Goal: Task Accomplishment & Management: Complete application form

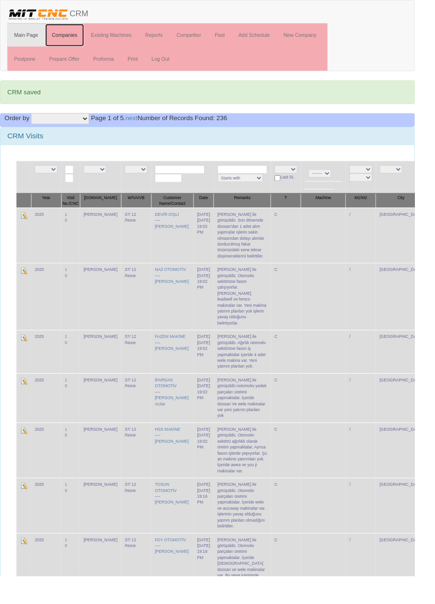
click at [64, 37] on link "Companies" at bounding box center [67, 37] width 41 height 24
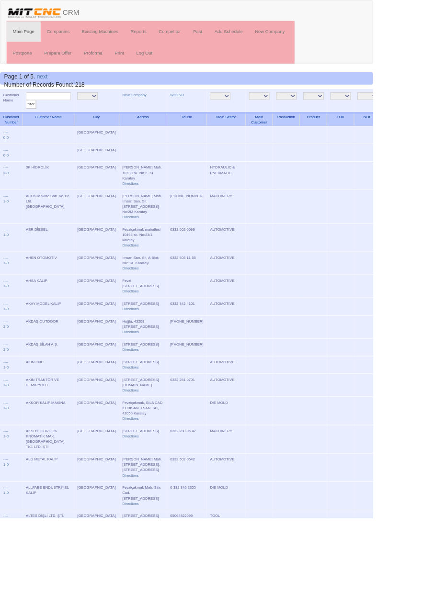
click at [70, 112] on input "text" at bounding box center [56, 112] width 52 height 9
click at [143, 110] on link "New Company" at bounding box center [157, 110] width 28 height 5
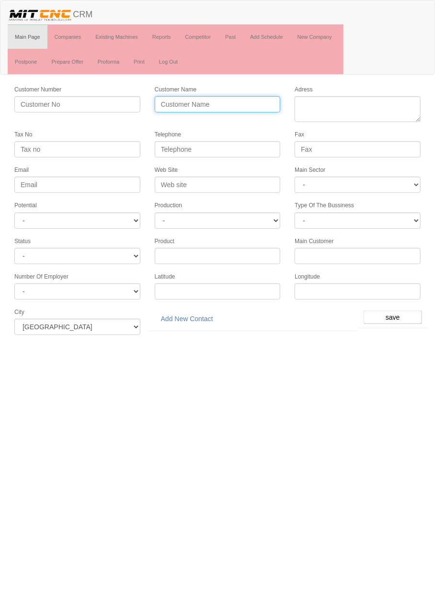
click at [220, 106] on input "Customer Name" at bounding box center [218, 104] width 126 height 16
click at [233, 106] on input "Customer Name" at bounding box center [218, 104] width 126 height 16
type input "AK TRUCK"
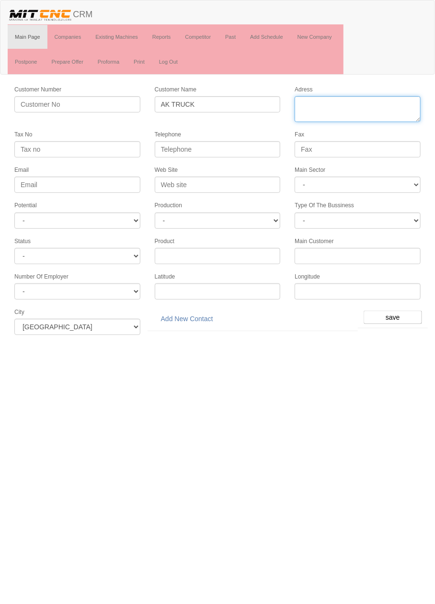
click at [379, 106] on textarea "Adress" at bounding box center [357, 109] width 126 height 26
paste textarea "Fevzi Çakmak Mah. Büsan Özel Org. San. Böl. 10644 sk. no:8 Karatay/KONYA/Türkiye"
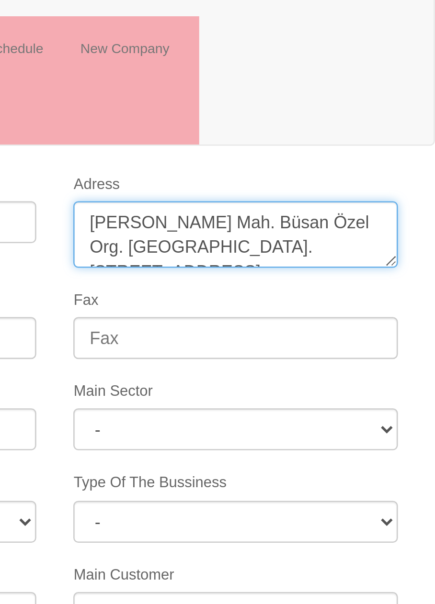
click at [379, 112] on textarea "Adress" at bounding box center [357, 109] width 126 height 26
click at [357, 114] on textarea "Adress" at bounding box center [357, 109] width 126 height 26
click at [327, 112] on textarea "Adress" at bounding box center [357, 109] width 126 height 26
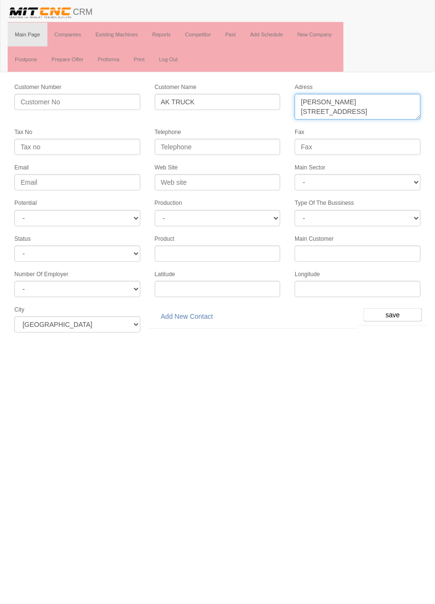
type textarea "[PERSON_NAME][STREET_ADDRESS]"
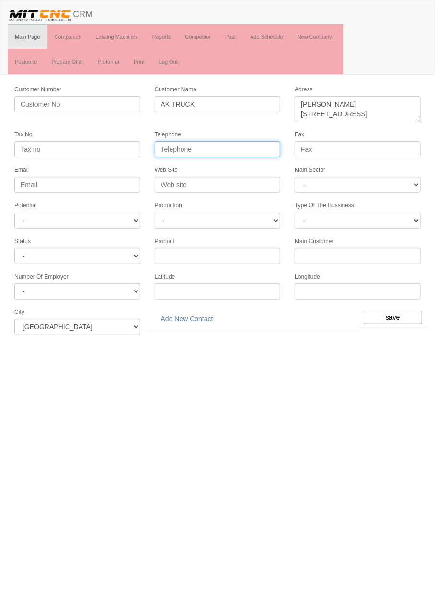
paste input "+90 332 251 46 40"
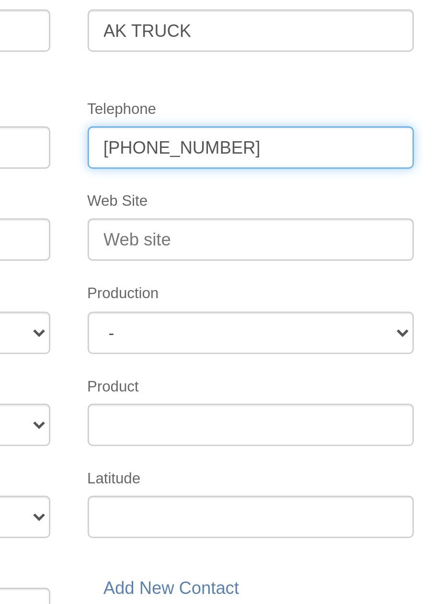
click at [209, 145] on input "+90 332 251 46 40" at bounding box center [218, 149] width 126 height 16
click at [175, 147] on input "+90 332 251 4640" at bounding box center [218, 149] width 126 height 16
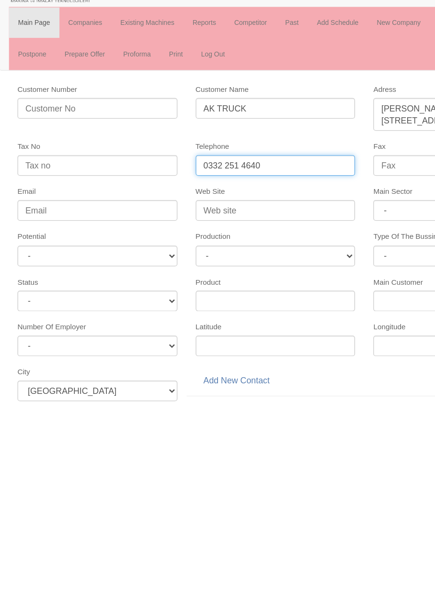
type input "0332 251 4640"
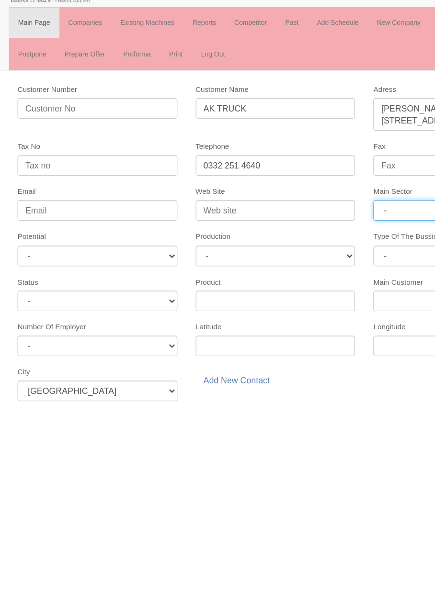
click at [325, 185] on select "- DIE MOLD MACHINERY DEFENCE ELECTRICAL COMPONENTS MEDICAL TOOL MANUFACTURING J…" at bounding box center [357, 185] width 126 height 16
select select "370"
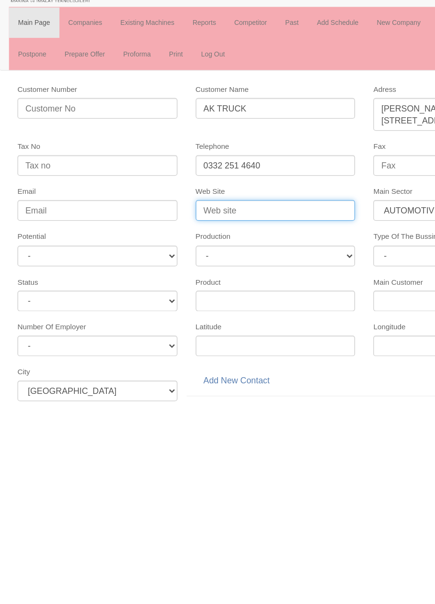
click at [236, 183] on input "Web Site" at bounding box center [218, 185] width 126 height 16
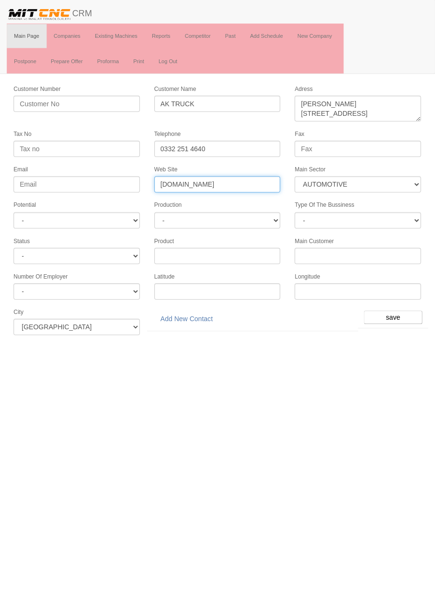
type input "www.aktruck.com.tr"
click at [134, 212] on select "- A1 A2 A3 B1 B2 B3 C1 C2 C3" at bounding box center [77, 220] width 126 height 16
select select "6"
click at [396, 312] on input "save" at bounding box center [392, 317] width 58 height 13
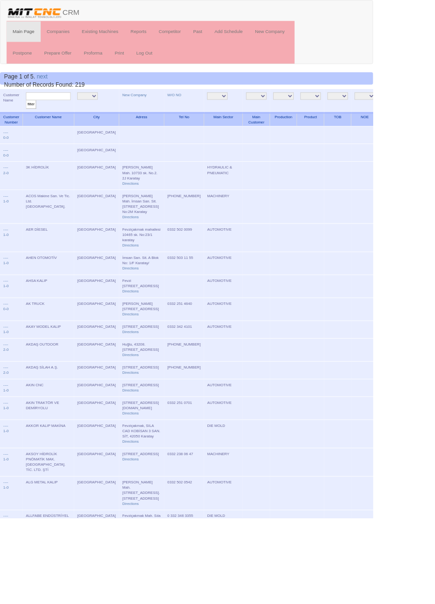
click at [58, 113] on input "text" at bounding box center [56, 112] width 52 height 9
type input "Ak tr"
click at [30, 117] on input "filter" at bounding box center [36, 122] width 12 height 10
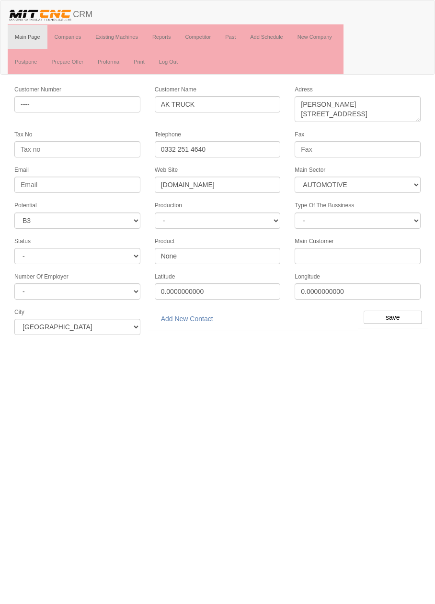
select select "370"
select select "6"
click at [194, 315] on link "Add New Contact" at bounding box center [187, 319] width 65 height 16
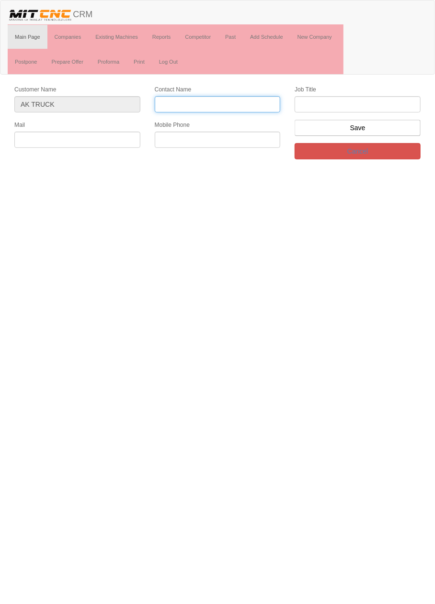
click at [257, 104] on input "Contact Name" at bounding box center [218, 104] width 126 height 16
type input "Mehmet Akdağ"
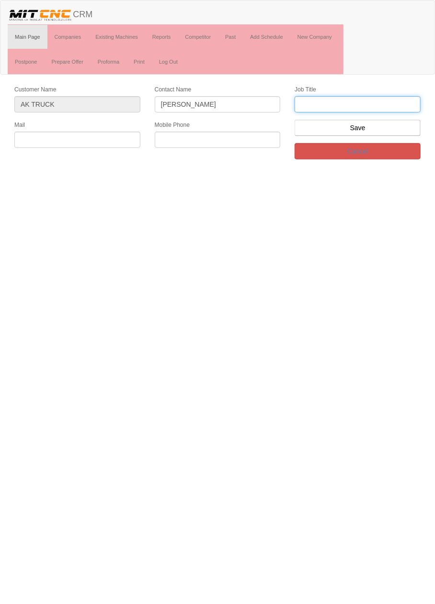
click at [361, 103] on input "text" at bounding box center [357, 104] width 126 height 16
type input "genel Müdür"
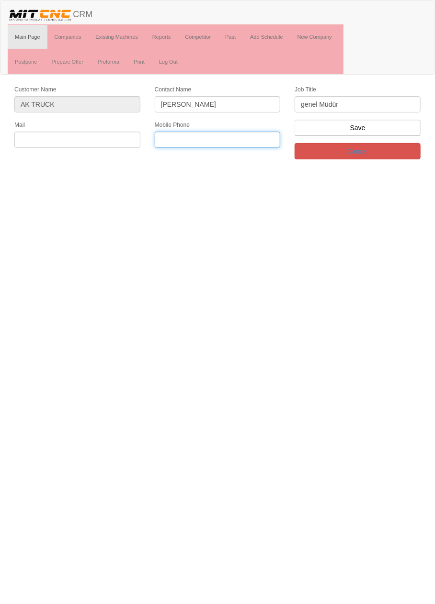
paste input "+905324631778"
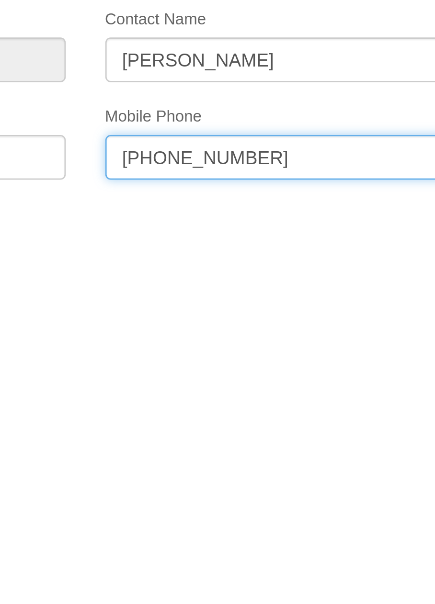
click at [196, 137] on input "+905324631778" at bounding box center [218, 140] width 126 height 16
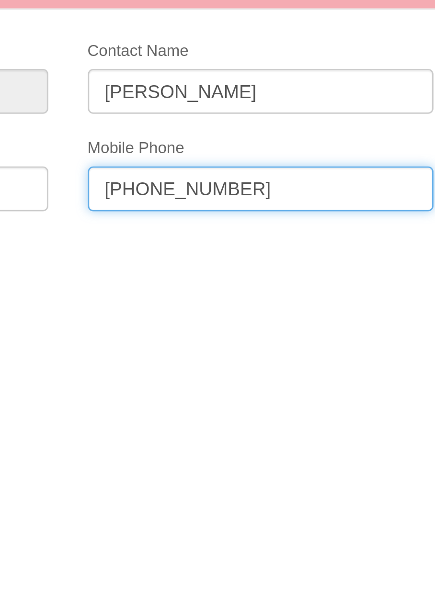
click at [185, 136] on input "+90532463 1778" at bounding box center [218, 140] width 126 height 16
click at [169, 136] on input "+90532 463 1778" at bounding box center [218, 140] width 126 height 16
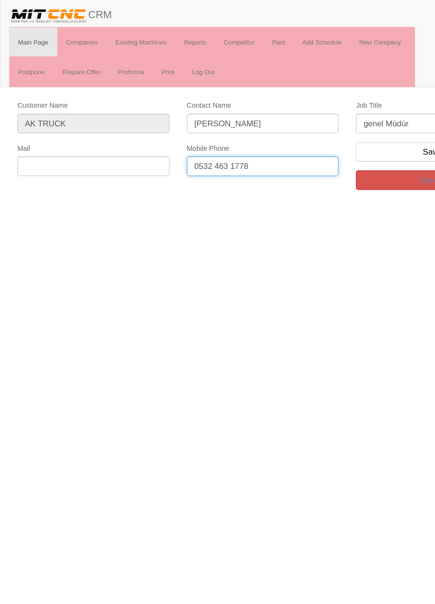
type input "0532 463 1778"
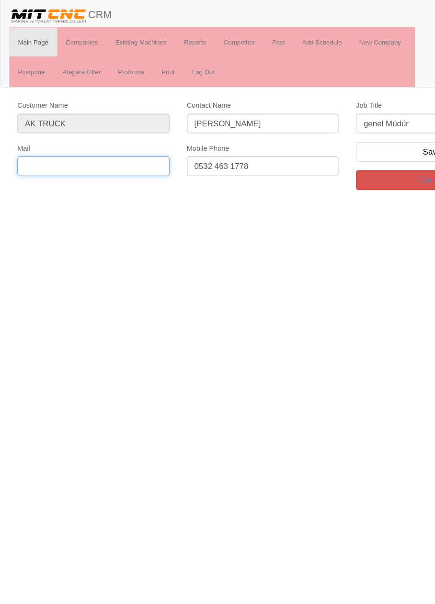
click at [120, 141] on input "text" at bounding box center [77, 140] width 126 height 16
paste input "aktruck@aktruck.com.tr"
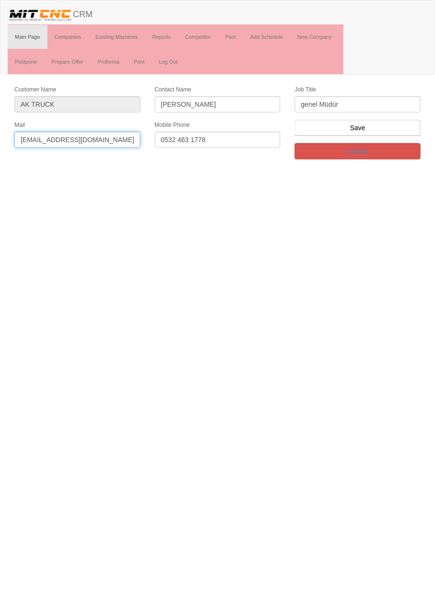
type input "aktruck@aktruck.com.tr"
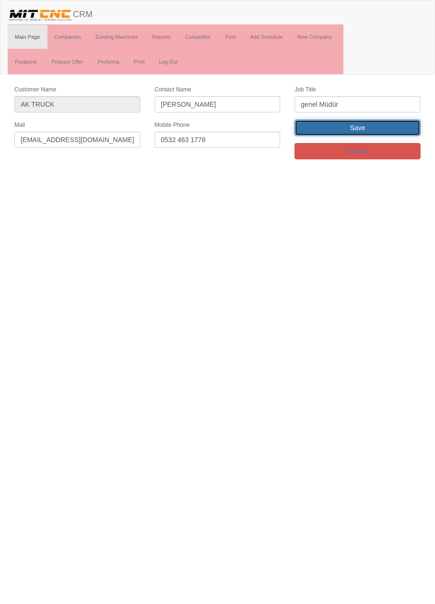
click at [394, 128] on input "Save" at bounding box center [357, 128] width 126 height 16
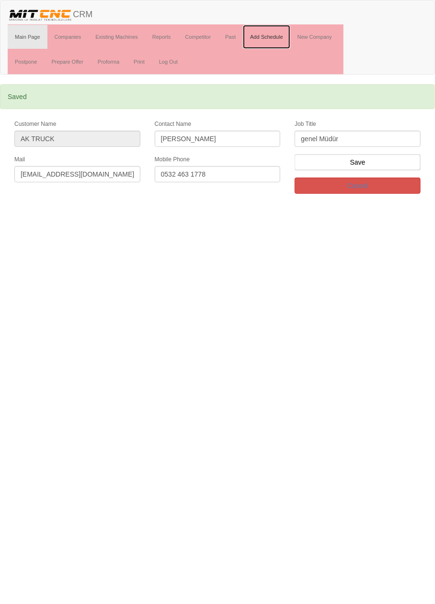
click at [274, 35] on link "Add Schedule" at bounding box center [266, 37] width 47 height 24
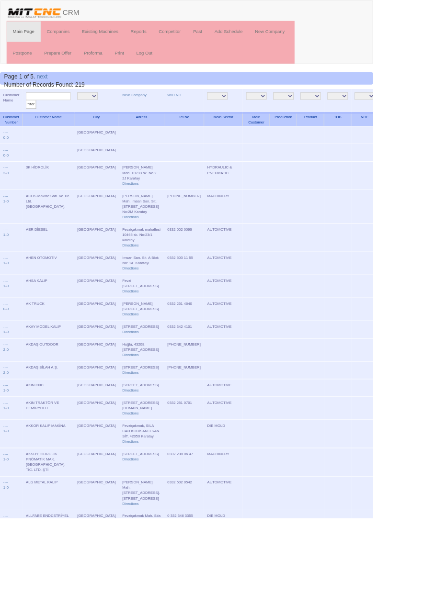
click at [64, 112] on input "text" at bounding box center [56, 112] width 52 height 9
type input "Ayan"
click at [30, 117] on input "filter" at bounding box center [36, 122] width 12 height 10
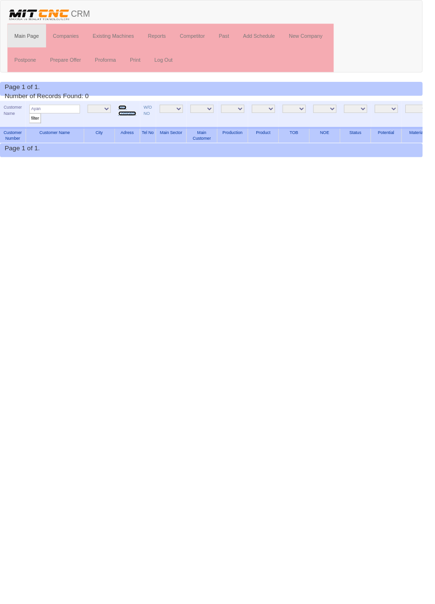
click at [131, 114] on link "New Company" at bounding box center [131, 113] width 19 height 11
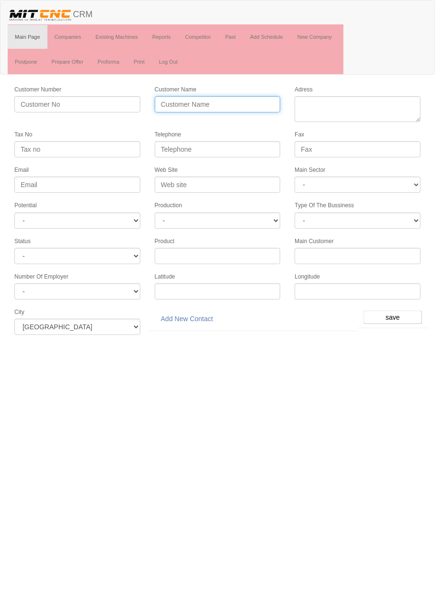
click at [223, 103] on input "Customer Name" at bounding box center [218, 104] width 126 height 16
type input "AYAN DİŞLİ"
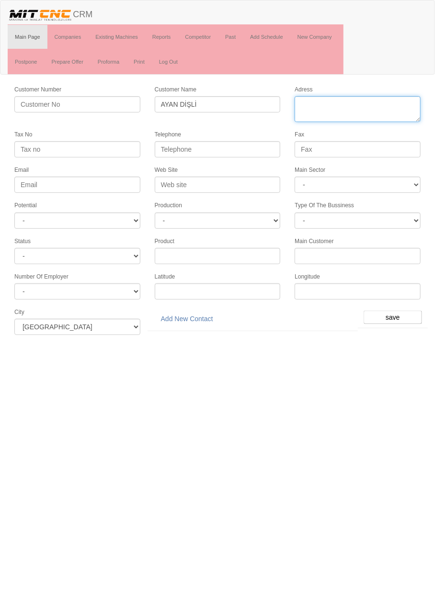
click at [366, 106] on textarea "Adress" at bounding box center [357, 109] width 126 height 26
paste textarea "Fevzi Çakmak Mah. 10753. Sk. No:28"
click at [362, 104] on textarea "Adress" at bounding box center [357, 109] width 126 height 26
click at [406, 105] on textarea "Adress" at bounding box center [357, 109] width 126 height 26
click at [303, 115] on textarea "Adress" at bounding box center [357, 109] width 126 height 26
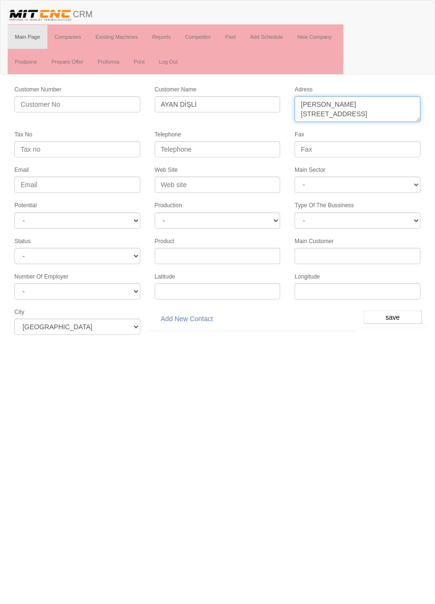
click at [324, 116] on textarea "Adress" at bounding box center [357, 109] width 126 height 26
click at [366, 113] on textarea "Adress" at bounding box center [357, 109] width 126 height 26
type textarea "[PERSON_NAME][STREET_ADDRESS]"
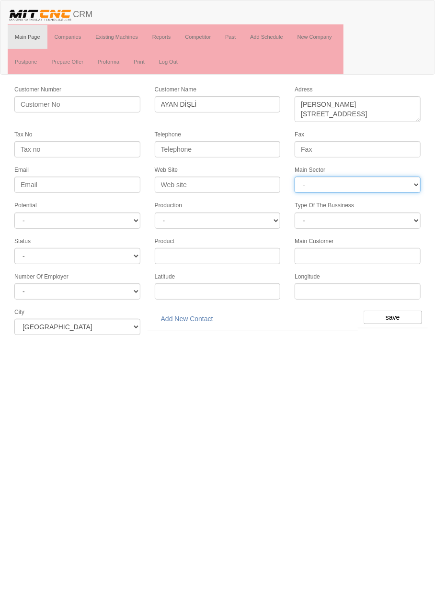
click at [371, 182] on select "- DIE MOLD MACHINERY DEFENCE ELECTRICAL COMPONENTS MEDICAL TOOL MANUFACTURING J…" at bounding box center [357, 185] width 126 height 16
select select "370"
click at [383, 184] on select "- DIE MOLD MACHINERY DEFENCE ELECTRICAL COMPONENTS MEDICAL TOOL MANUFACTURING J…" at bounding box center [357, 185] width 126 height 16
click at [252, 342] on html "Toggle navigation CRM Main Page Companies Existing Machines Reports Competitor …" at bounding box center [217, 171] width 435 height 342
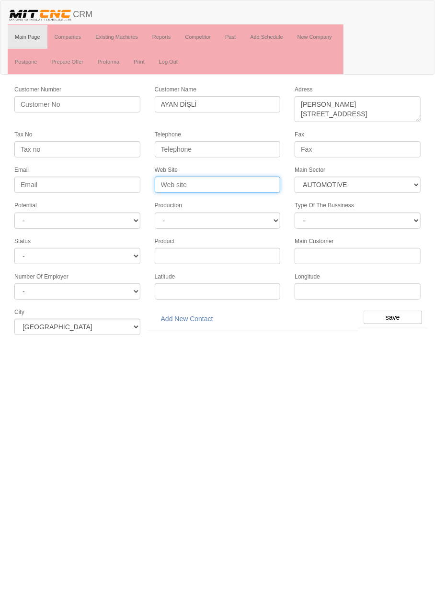
click at [245, 185] on input "Web Site" at bounding box center [218, 185] width 126 height 16
type input "www.ayandisli.com.tr"
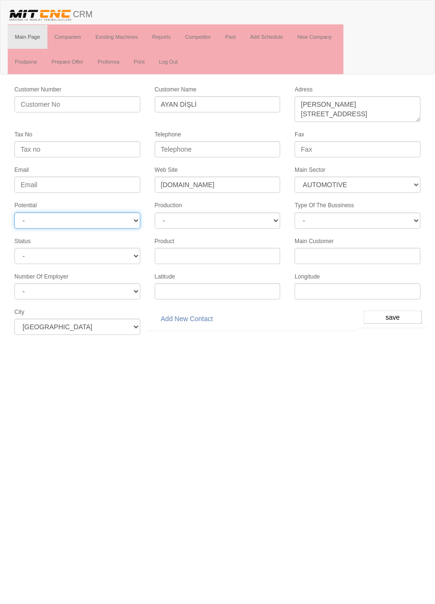
click at [122, 217] on select "- A1 A2 A3 B1 B2 B3 C1 C2 C3" at bounding box center [77, 220] width 126 height 16
select select "6"
paste input "0332 249 55 61"
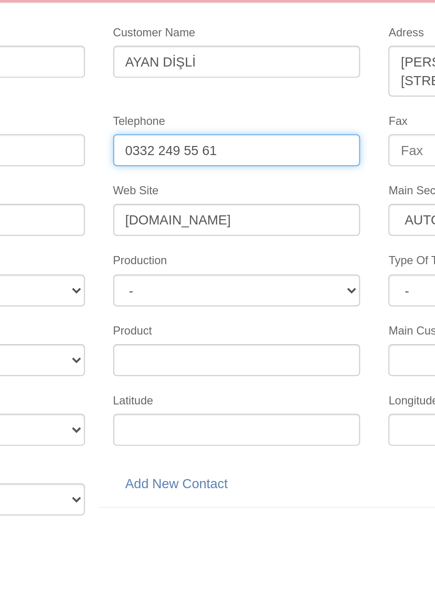
click at [200, 148] on input "0332 249 55 61" at bounding box center [218, 149] width 126 height 16
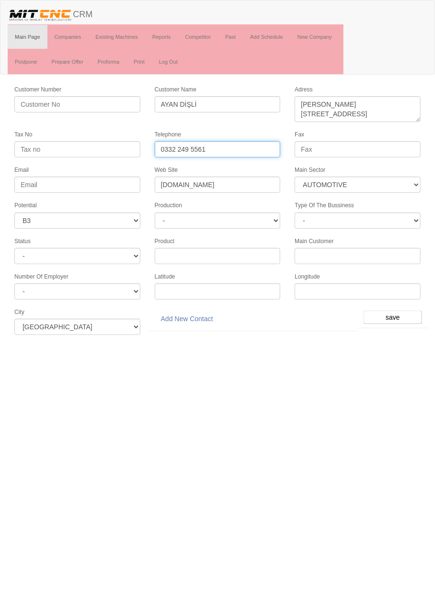
type input "0332 249 5561"
click at [394, 312] on input "save" at bounding box center [392, 317] width 58 height 13
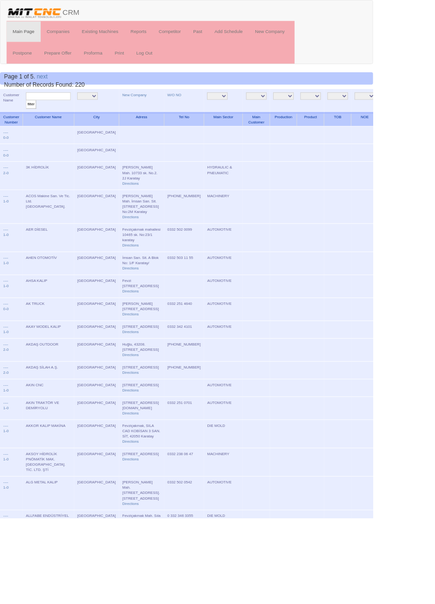
click at [60, 114] on input "text" at bounding box center [56, 112] width 52 height 9
type input "Ayan"
click at [30, 117] on input "filter" at bounding box center [36, 122] width 12 height 10
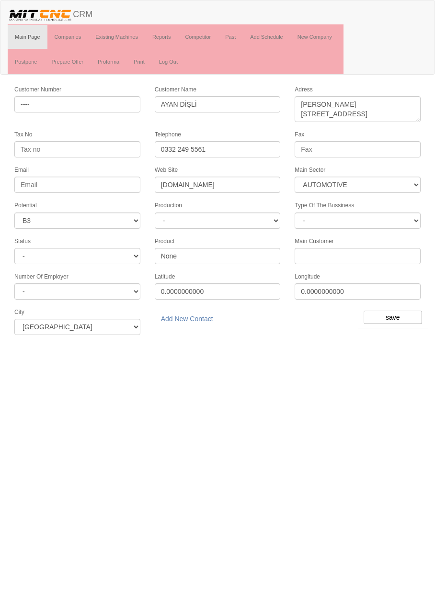
select select "370"
select select "6"
click at [194, 316] on link "Add New Contact" at bounding box center [187, 319] width 65 height 16
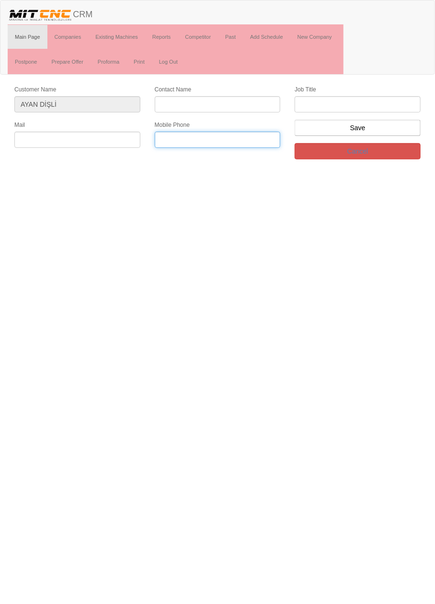
paste input "+905352952153"
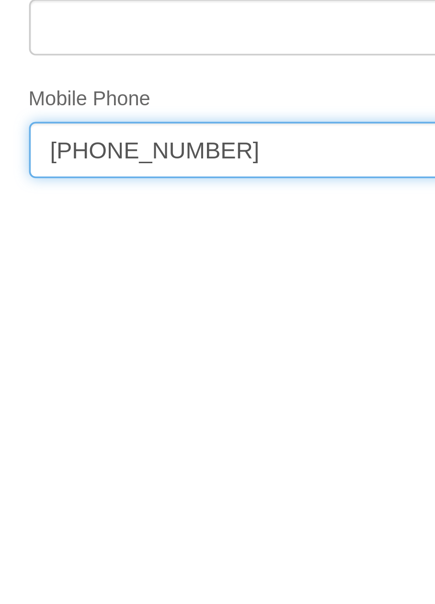
click at [199, 139] on input "+905352952153" at bounding box center [218, 140] width 126 height 16
click at [193, 141] on input "+905352952153" at bounding box center [218, 140] width 126 height 16
click at [184, 140] on input "+90535295 2153" at bounding box center [218, 140] width 126 height 16
click at [168, 142] on input "+90535 295 2153" at bounding box center [218, 140] width 126 height 16
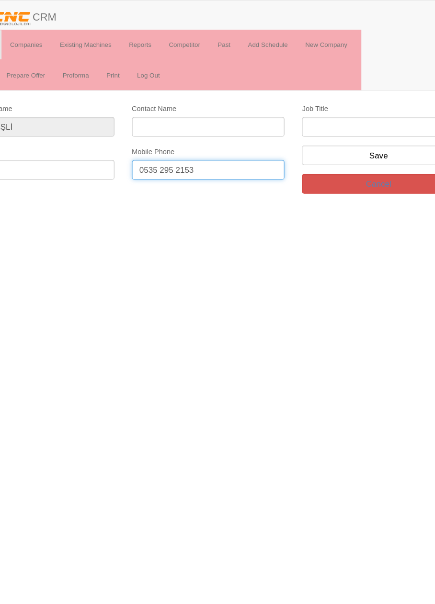
type input "0535 295 2153"
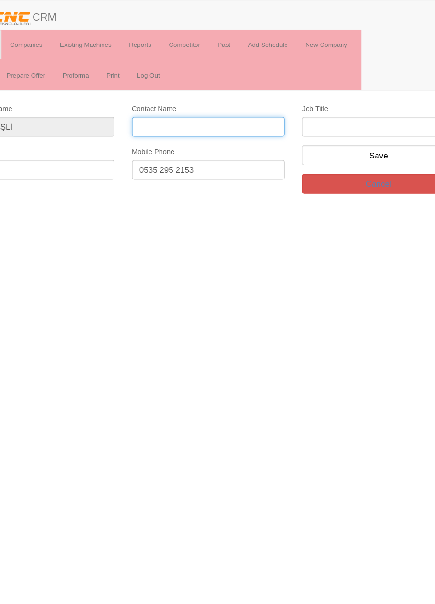
click at [238, 101] on input "Contact Name" at bounding box center [218, 104] width 126 height 16
type input "Mehmet Ayan"
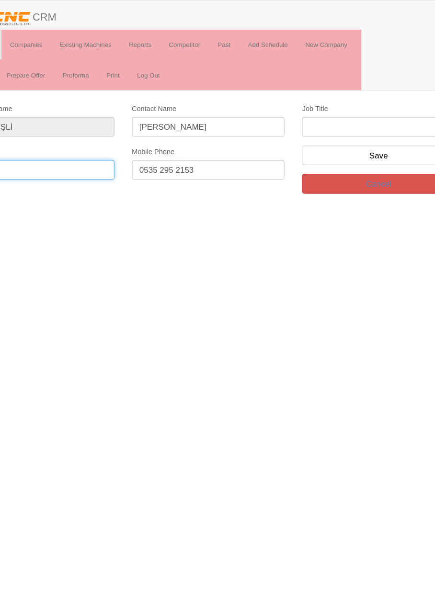
click at [125, 137] on input "text" at bounding box center [77, 140] width 126 height 16
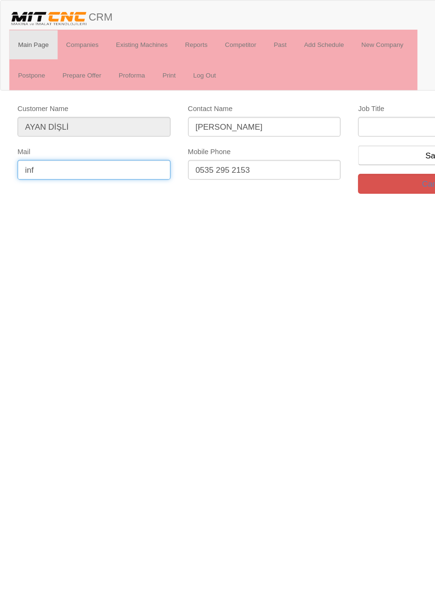
type input "info"
paste input "[EMAIL_ADDRESS][DOMAIN_NAME]"
type input "[EMAIL_ADDRESS][DOMAIN_NAME]"
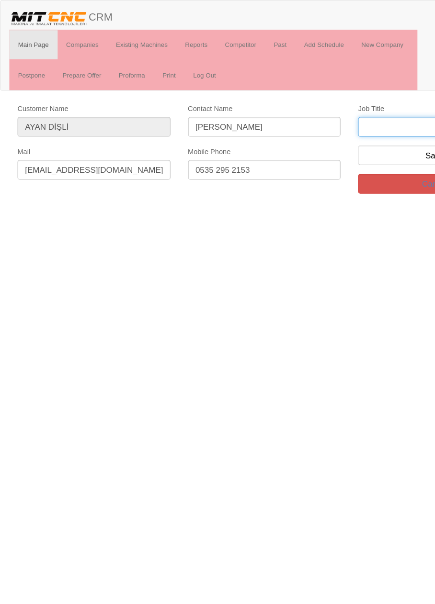
click at [326, 104] on input "text" at bounding box center [357, 104] width 126 height 16
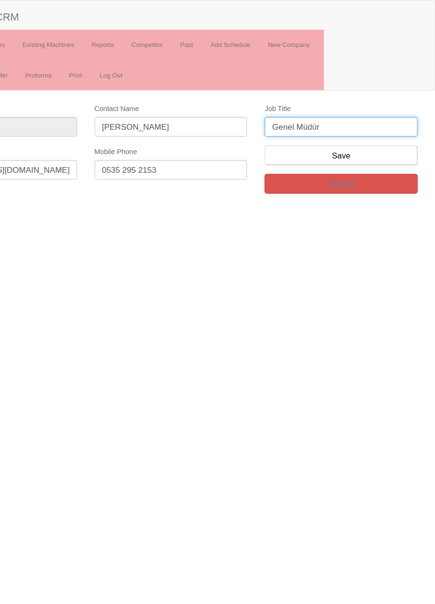
type input "Genel Müdür"
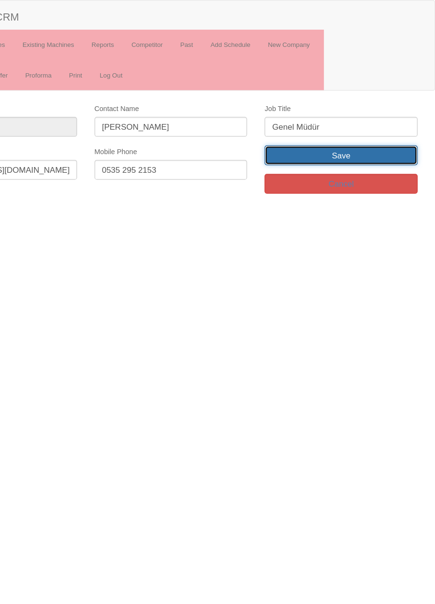
click at [402, 124] on input "Save" at bounding box center [357, 128] width 126 height 16
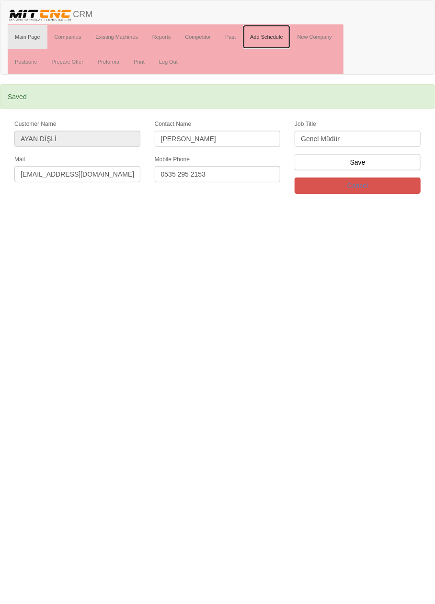
click at [268, 37] on link "Add Schedule" at bounding box center [266, 37] width 47 height 24
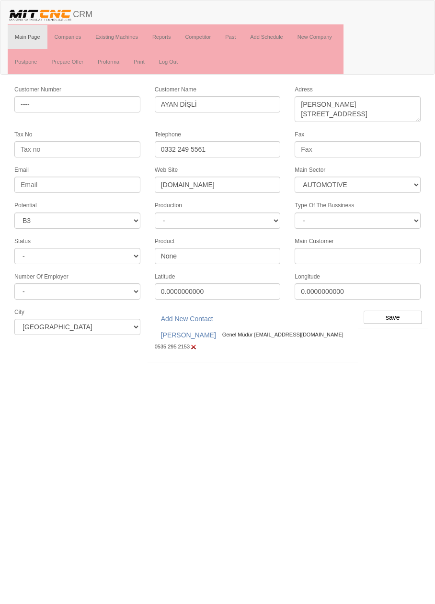
select select "370"
select select "6"
click at [396, 311] on input "save" at bounding box center [392, 317] width 58 height 13
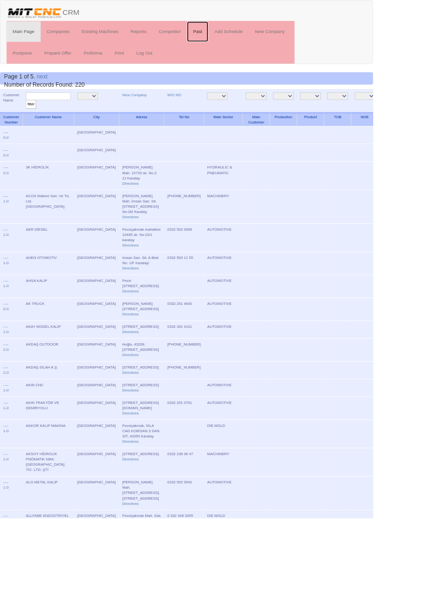
click at [232, 37] on link "Past" at bounding box center [230, 37] width 25 height 24
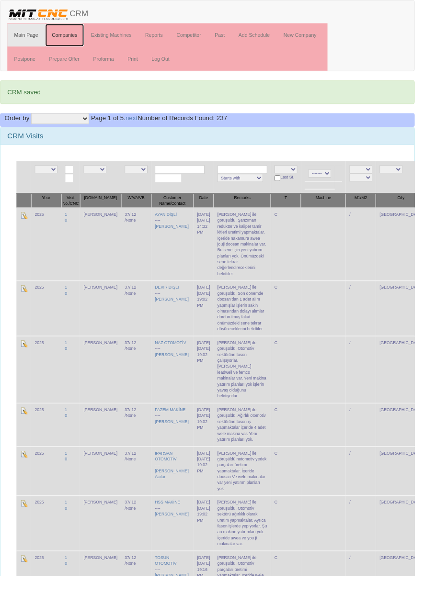
click at [64, 35] on link "Companies" at bounding box center [67, 37] width 41 height 24
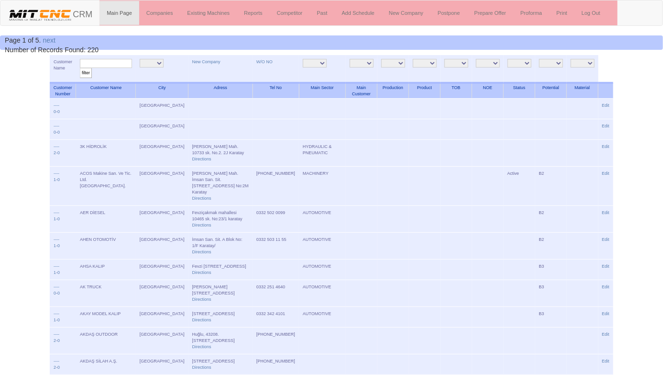
click at [118, 63] on input "text" at bounding box center [106, 63] width 52 height 9
type input "Türkm"
click at [80, 68] on input "filter" at bounding box center [86, 73] width 12 height 10
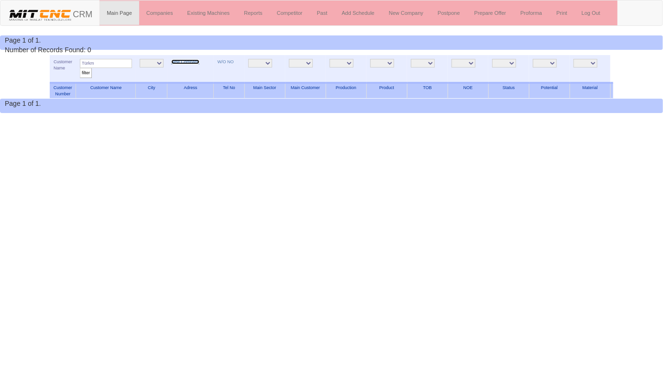
click at [189, 62] on link "New Company" at bounding box center [185, 61] width 28 height 5
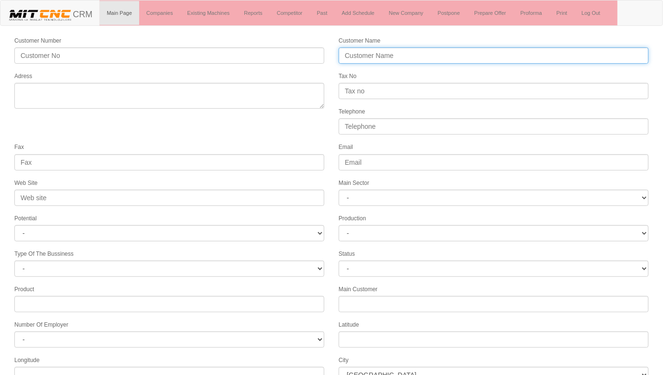
click at [434, 56] on input "Customer Name" at bounding box center [494, 55] width 310 height 16
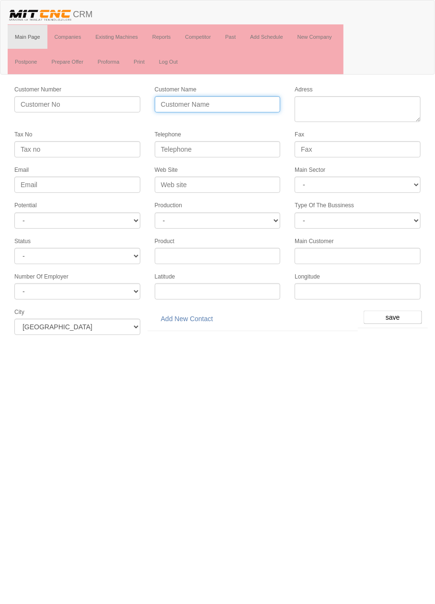
click at [233, 99] on input "Customer Name" at bounding box center [218, 104] width 126 height 16
type input "TÜRKMENSAN OTOMOTİV"
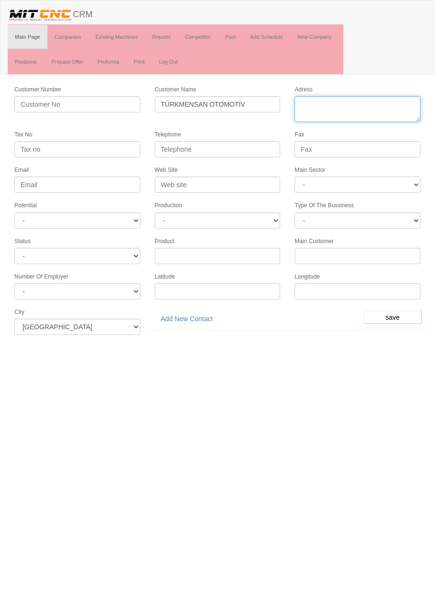
click at [377, 105] on textarea "Adress" at bounding box center [357, 109] width 126 height 26
click at [386, 104] on textarea "Adress" at bounding box center [357, 109] width 126 height 26
paste textarea "Fevzi Çakmak Mahallesi Büsan Özel Organize Sanayi Bölgesi 10642 Sokak No:53 Kar…"
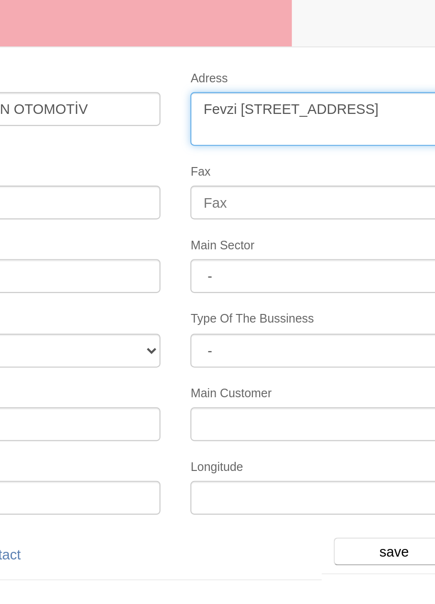
scroll to position [1, 0]
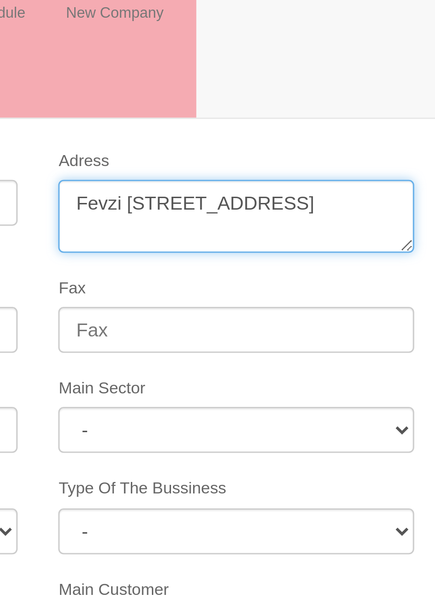
click at [302, 103] on textarea "Adress" at bounding box center [357, 109] width 126 height 26
click at [324, 101] on textarea "Adress" at bounding box center [357, 109] width 126 height 26
click at [348, 100] on textarea "Adress" at bounding box center [357, 109] width 126 height 26
click at [373, 110] on textarea "Adress" at bounding box center [357, 109] width 126 height 26
click at [376, 111] on textarea "Adress" at bounding box center [357, 109] width 126 height 26
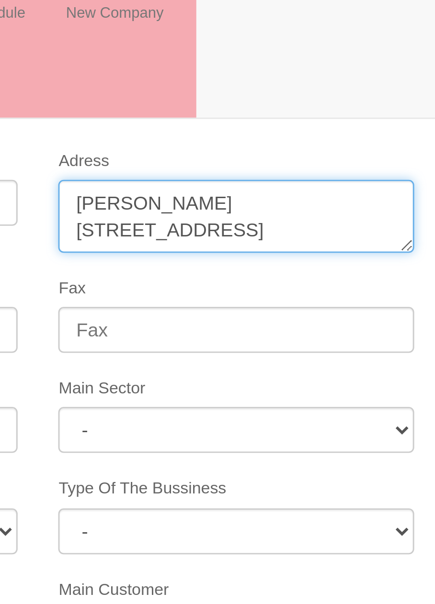
scroll to position [0, 0]
click at [398, 102] on textarea "Adress" at bounding box center [357, 109] width 126 height 26
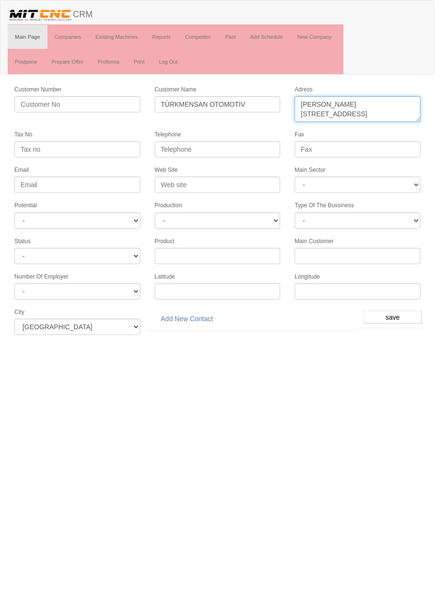
type textarea "Fevzi çakmak mahallesi 10642 sokak No:53 Karatay"
paste input "0 332 342 30 26"
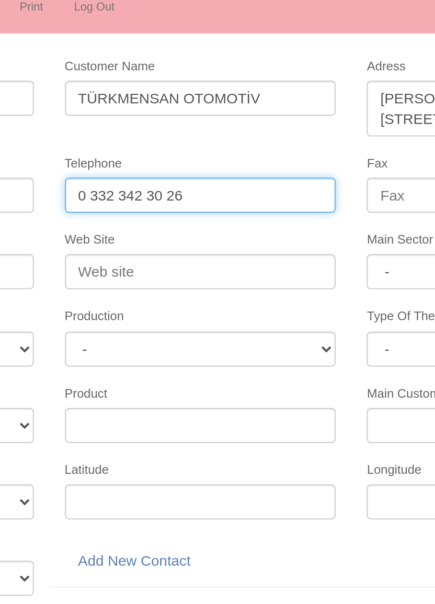
click at [202, 146] on input "0 332 342 30 26" at bounding box center [218, 149] width 126 height 16
click at [166, 150] on input "0 332 342 3026" at bounding box center [218, 149] width 126 height 16
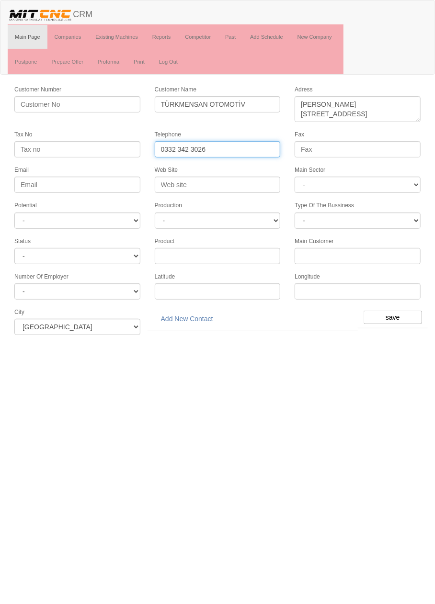
type input "0332 342 3026"
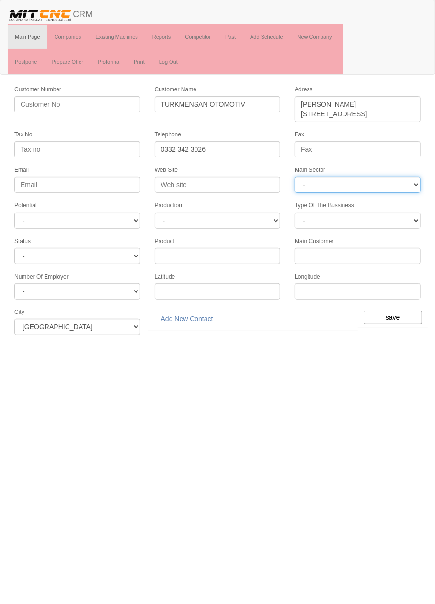
click at [385, 189] on select "- DIE MOLD MACHINERY DEFENCE ELECTRICAL COMPONENTS MEDICAL TOOL MANUFACTURING J…" at bounding box center [357, 185] width 126 height 16
select select "370"
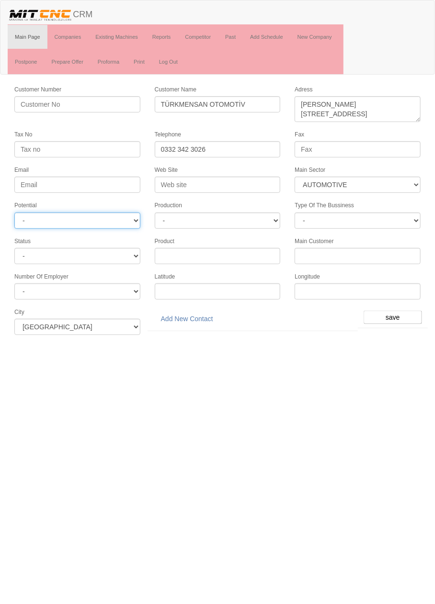
click at [123, 216] on select "- A1 A2 A3 B1 B2 B3 C1 C2 C3" at bounding box center [77, 220] width 126 height 16
select select "6"
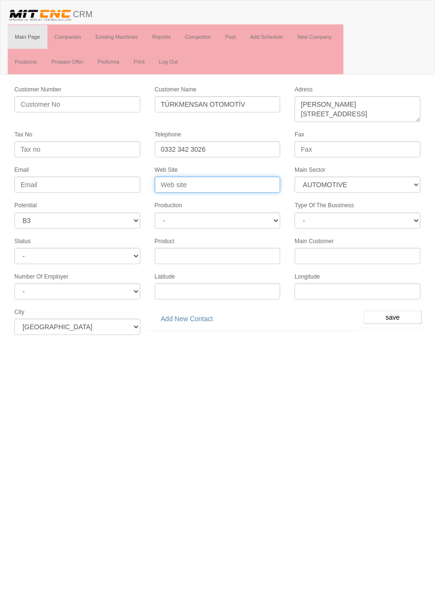
click at [253, 178] on input "Web Site" at bounding box center [218, 185] width 126 height 16
type input "www.turkmensan.com"
click at [398, 311] on input "save" at bounding box center [392, 317] width 58 height 13
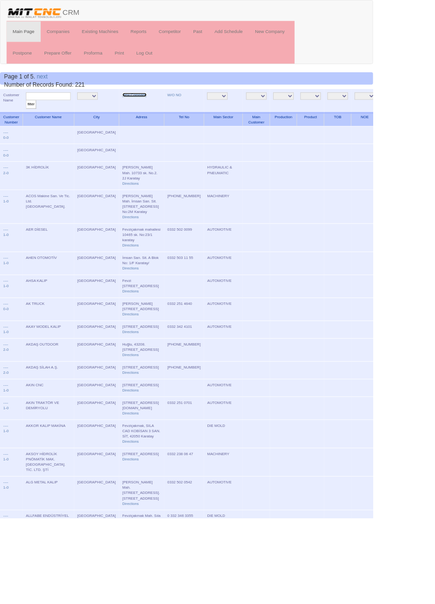
click at [143, 110] on link "New Company" at bounding box center [157, 110] width 28 height 5
click at [49, 111] on input "text" at bounding box center [56, 112] width 52 height 9
type input "türkm"
click at [30, 117] on input "filter" at bounding box center [36, 122] width 12 height 10
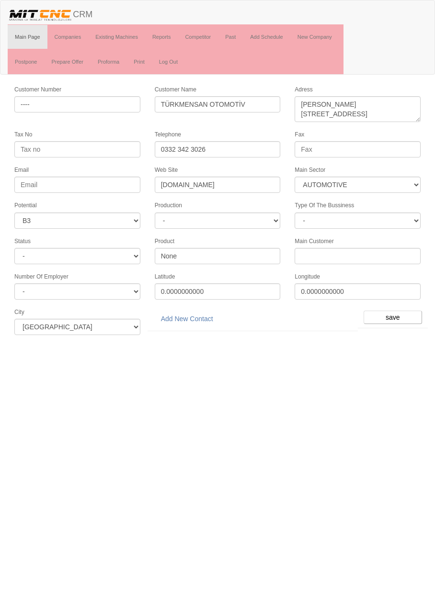
select select "370"
select select "6"
click at [193, 313] on link "Add New Contact" at bounding box center [187, 319] width 65 height 16
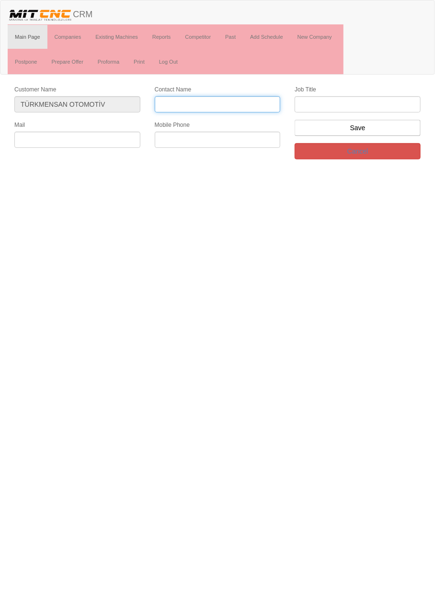
click at [259, 103] on input "Contact Name" at bounding box center [218, 104] width 126 height 16
type input "Haydar [DEMOGRAPHIC_DATA]"
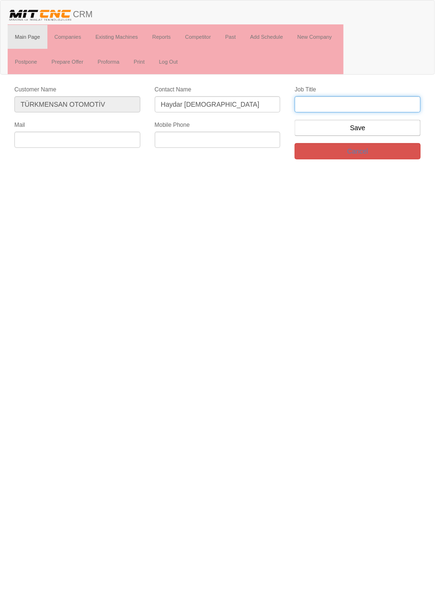
click at [357, 100] on input "text" at bounding box center [357, 104] width 126 height 16
type input "genel müdür"
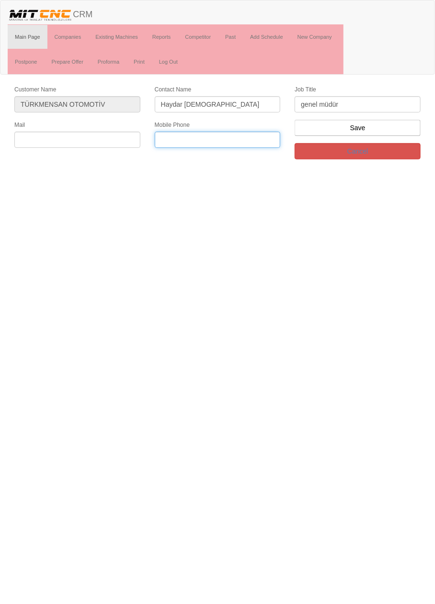
click at [202, 141] on input "text" at bounding box center [218, 140] width 126 height 16
paste input "05533423026"
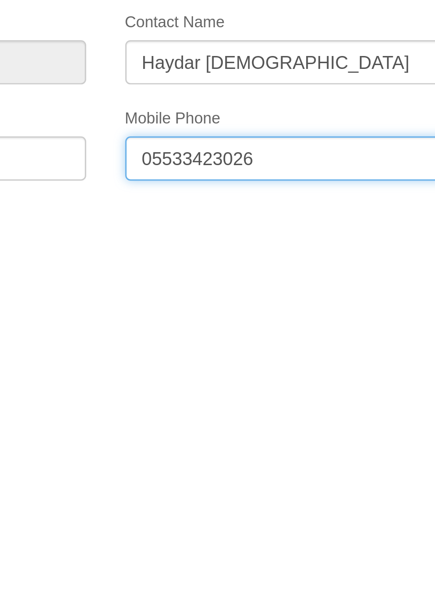
click at [188, 137] on input "05533423026" at bounding box center [218, 140] width 126 height 16
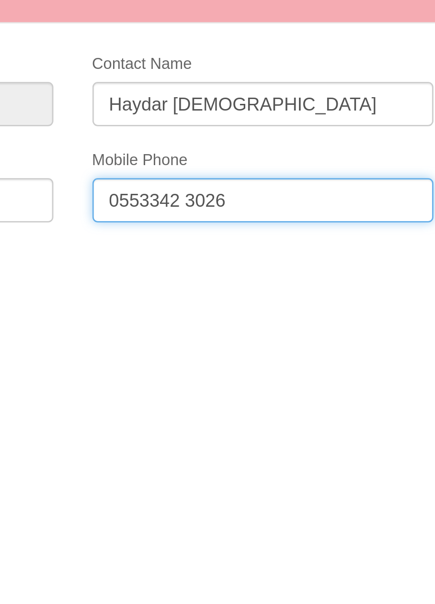
click at [178, 139] on input "0553342 3026" at bounding box center [218, 140] width 126 height 16
click at [174, 138] on input "0553342 3026" at bounding box center [218, 140] width 126 height 16
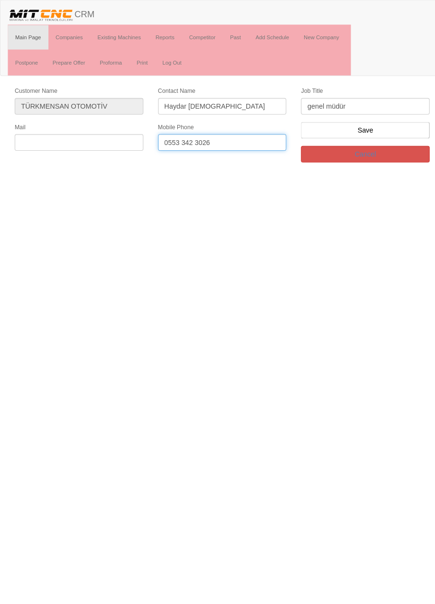
type input "0553 342 3026"
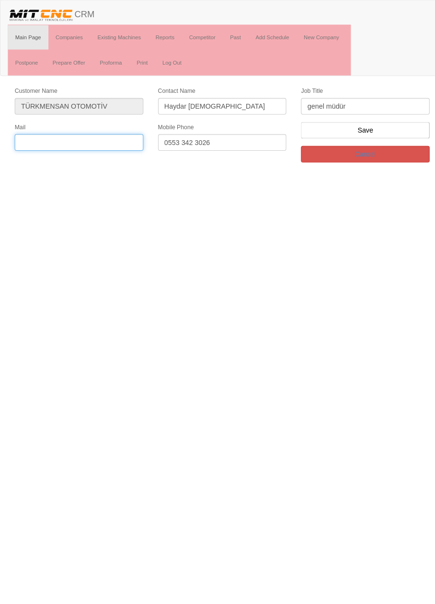
click at [107, 140] on input "text" at bounding box center [77, 140] width 126 height 16
paste input "[EMAIL_ADDRESS][DOMAIN_NAME]"
type input "[EMAIL_ADDRESS][DOMAIN_NAME]"
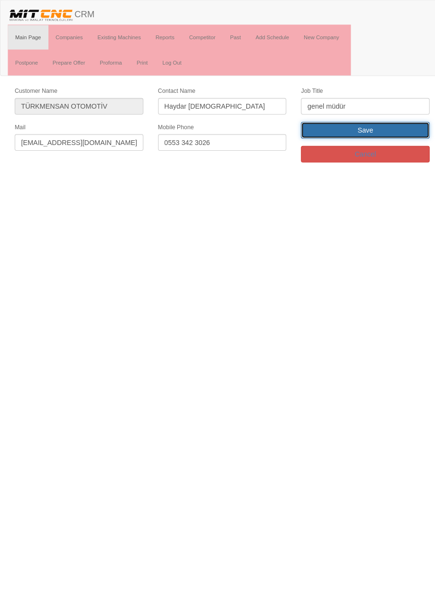
click at [324, 132] on input "Save" at bounding box center [357, 128] width 126 height 16
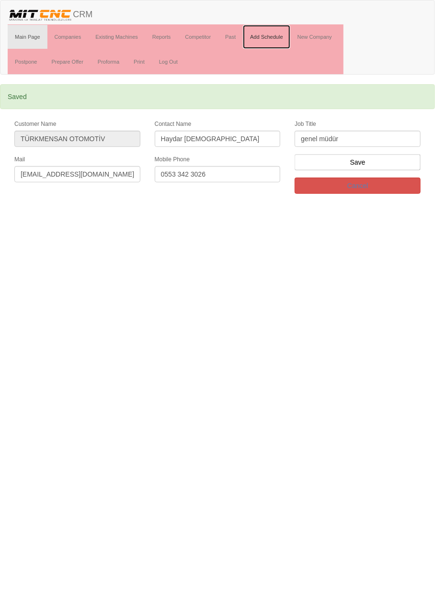
click at [262, 37] on link "Add Schedule" at bounding box center [266, 37] width 47 height 24
